Goal: Use online tool/utility: Utilize a website feature to perform a specific function

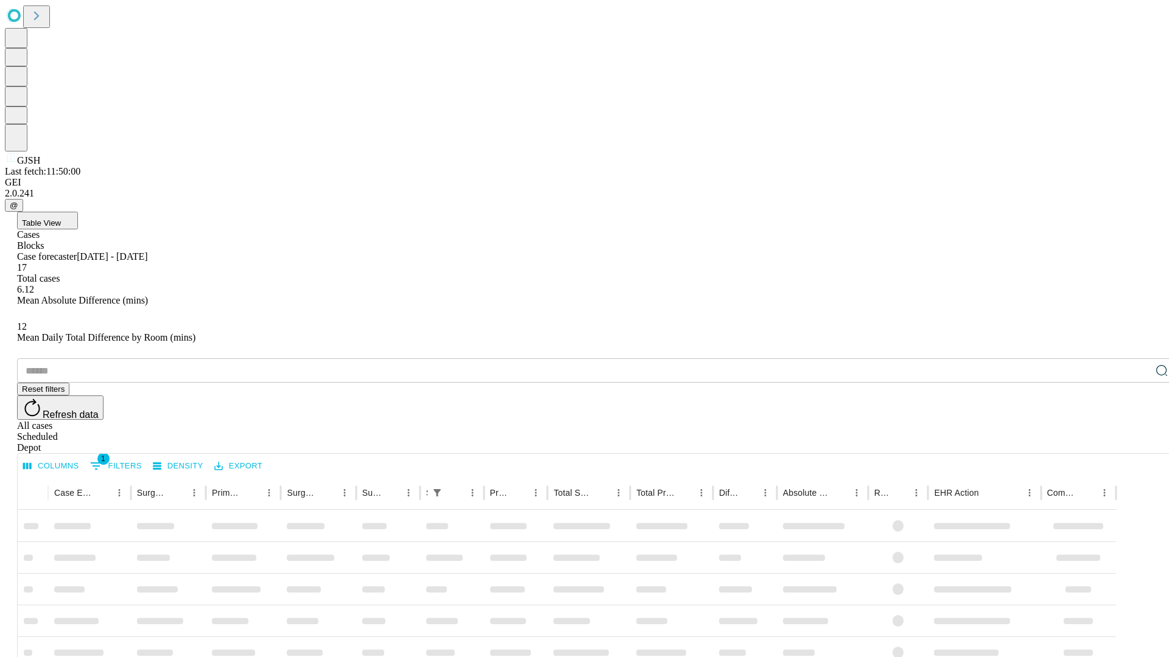
click at [61, 219] on span "Table View" at bounding box center [41, 223] width 39 height 9
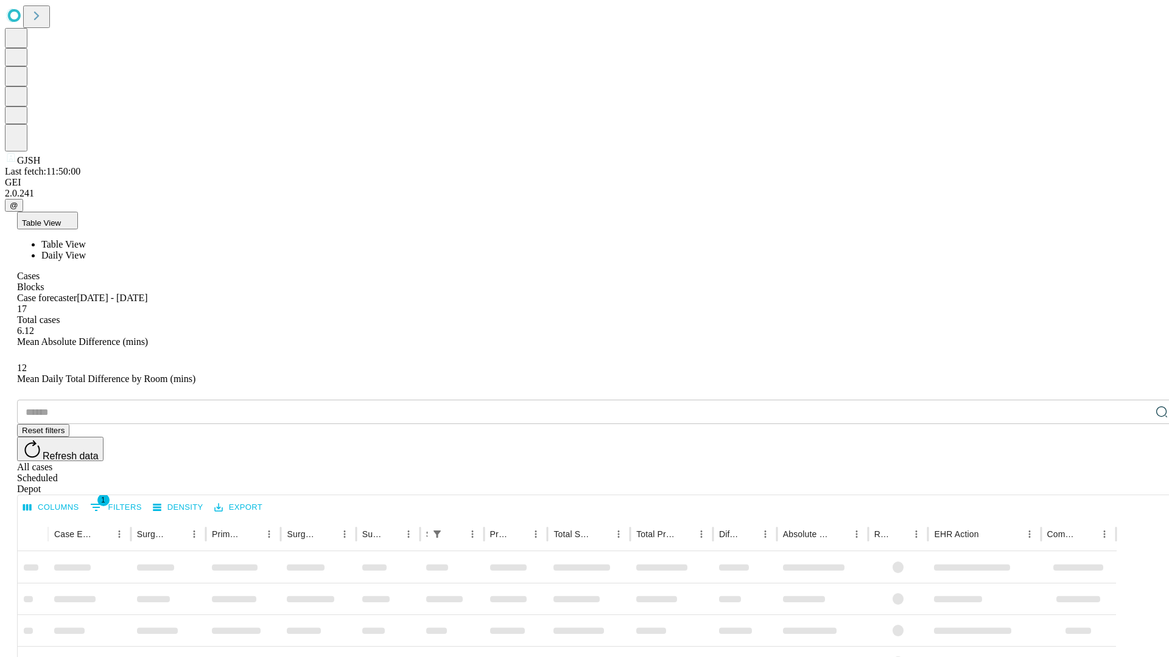
click at [86, 250] on span "Daily View" at bounding box center [63, 255] width 44 height 10
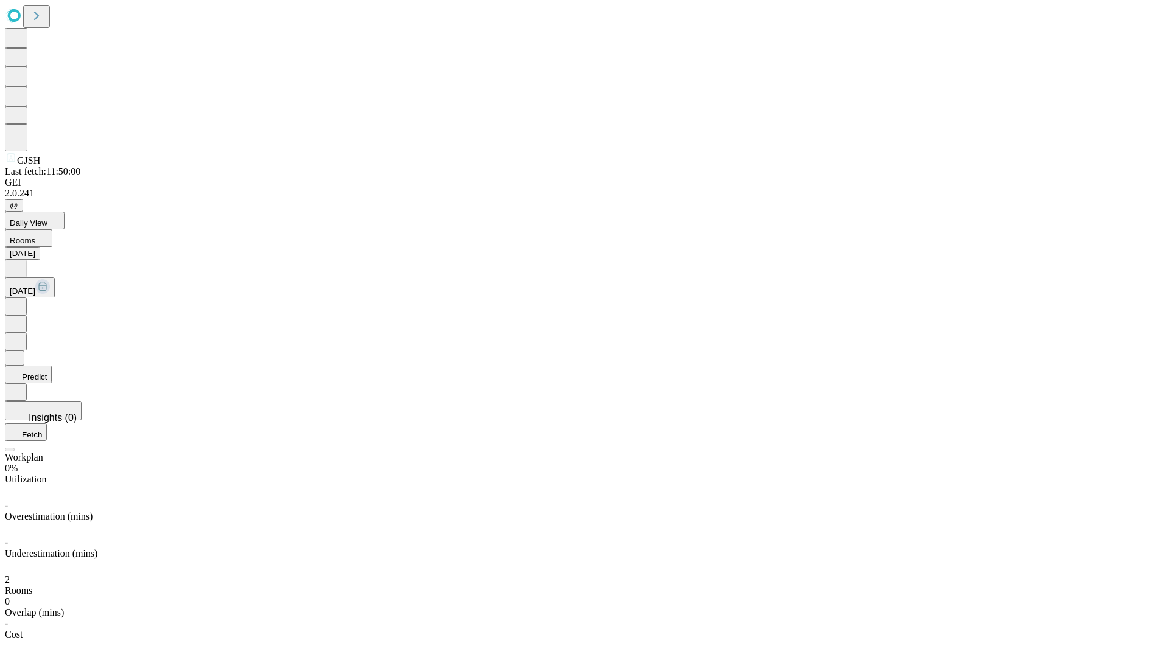
click at [52, 366] on button "Predict" at bounding box center [28, 375] width 47 height 18
